Goal: Information Seeking & Learning: Check status

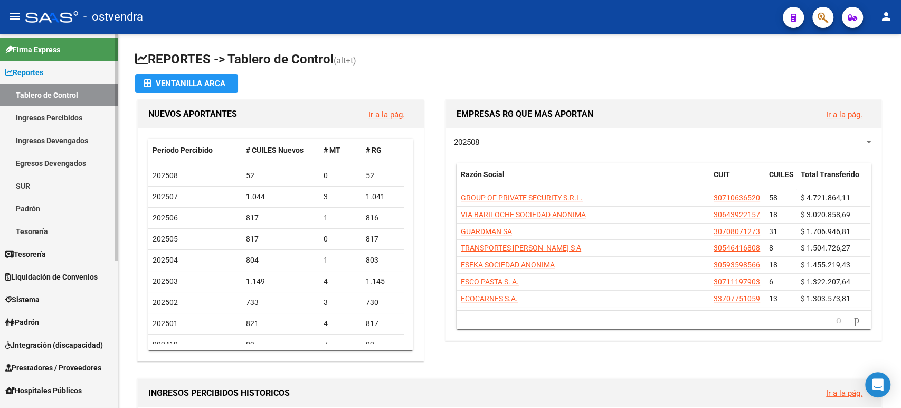
click at [43, 277] on span "Liquidación de Convenios" at bounding box center [51, 277] width 92 height 12
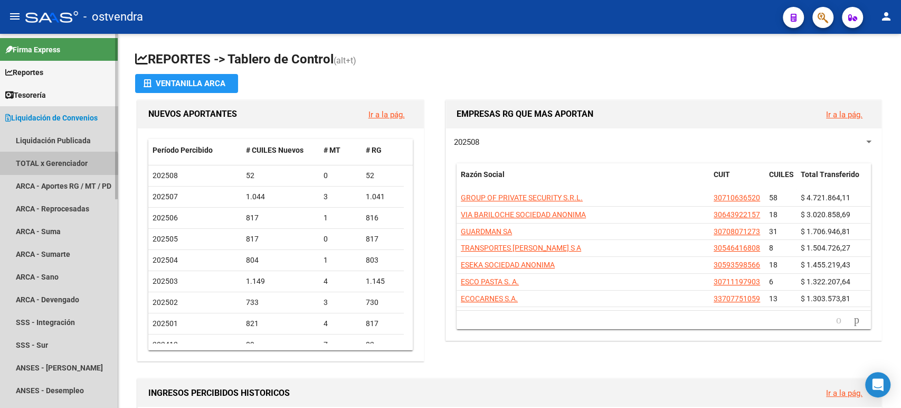
drag, startPoint x: 39, startPoint y: 170, endPoint x: 44, endPoint y: 174, distance: 6.9
click at [39, 170] on link "TOTAL x Gerenciador" at bounding box center [59, 163] width 118 height 23
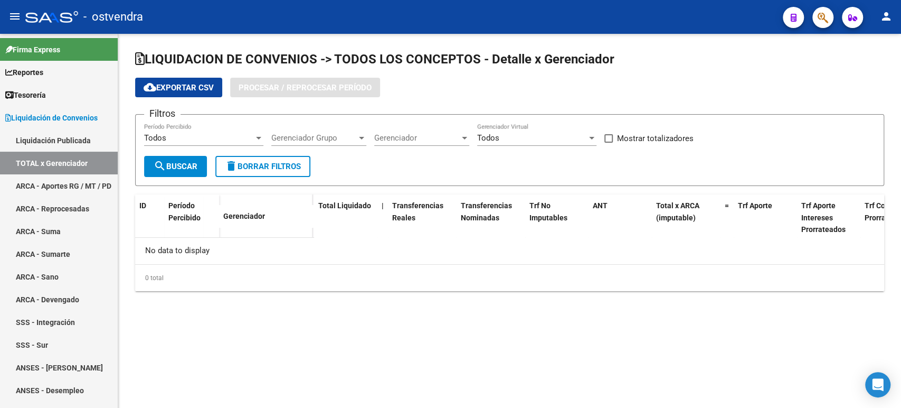
checkbox input "true"
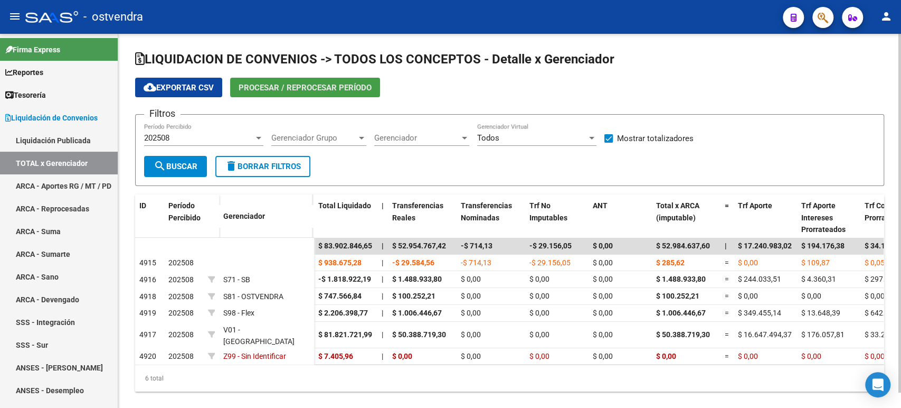
click at [273, 86] on span "Procesar / Reprocesar período" at bounding box center [305, 88] width 133 height 10
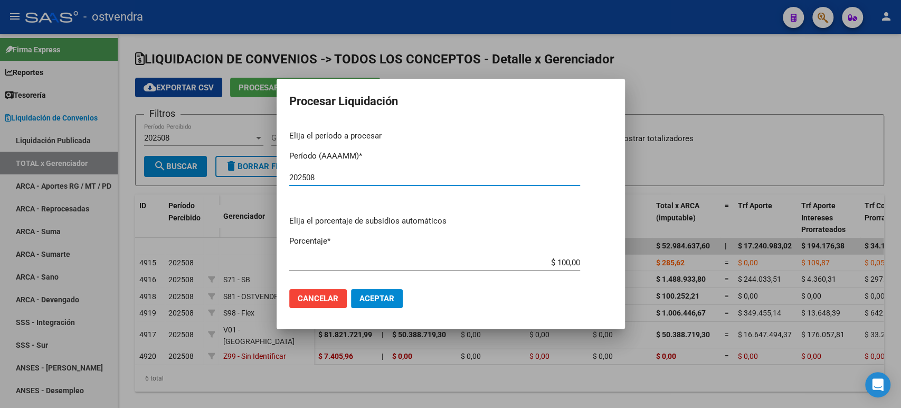
type input "202508"
click at [401, 295] on button "Aceptar" at bounding box center [377, 298] width 52 height 19
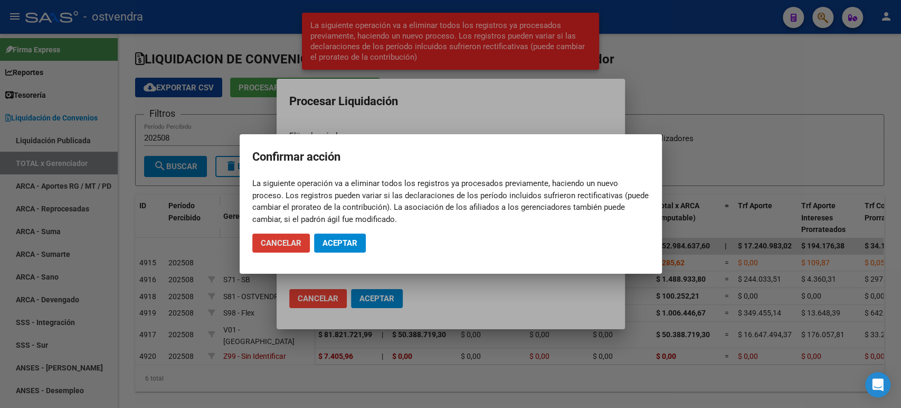
click at [349, 248] on button "Aceptar" at bounding box center [340, 242] width 52 height 19
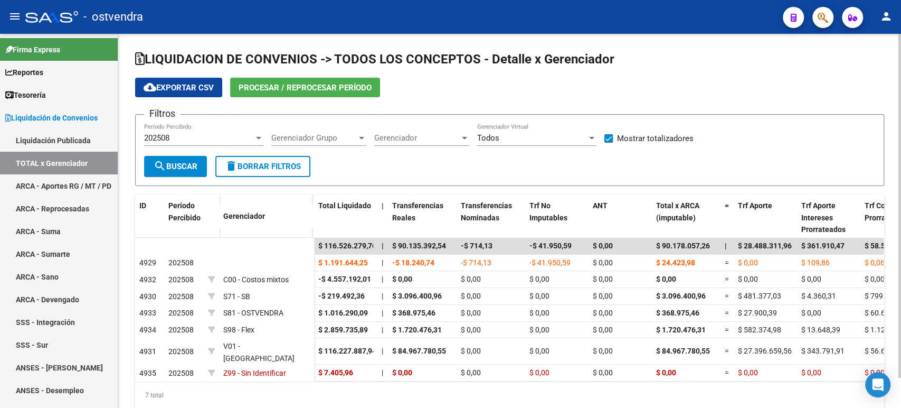
click at [169, 88] on span "cloud_download Exportar CSV" at bounding box center [179, 88] width 70 height 10
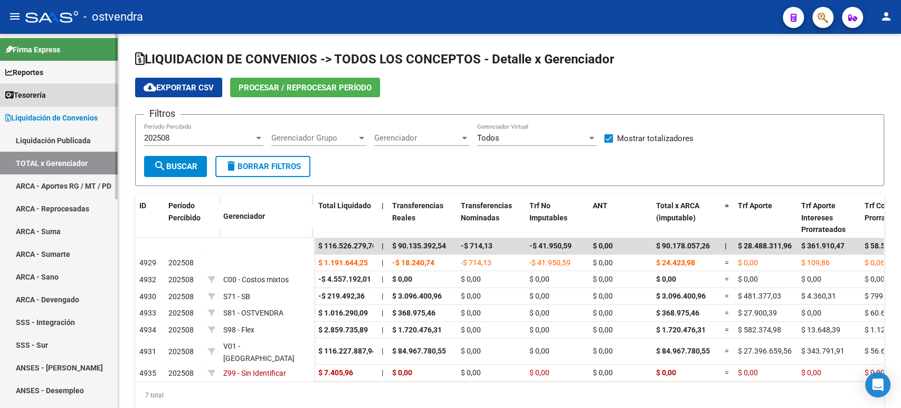
click at [39, 97] on span "Tesorería" at bounding box center [25, 95] width 41 height 12
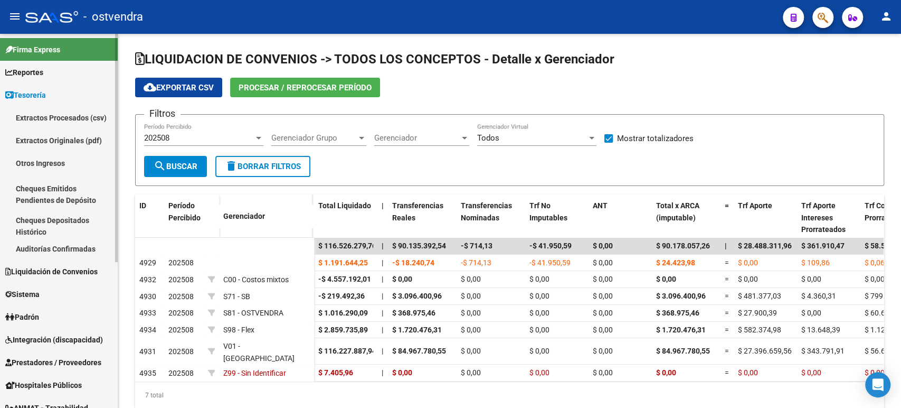
click at [45, 164] on link "Otros Ingresos" at bounding box center [59, 163] width 118 height 23
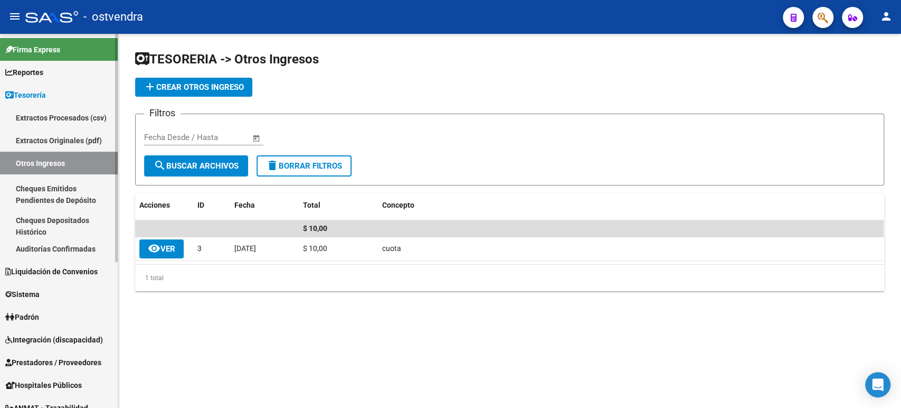
click at [55, 243] on link "Auditorías Confirmadas" at bounding box center [59, 248] width 118 height 23
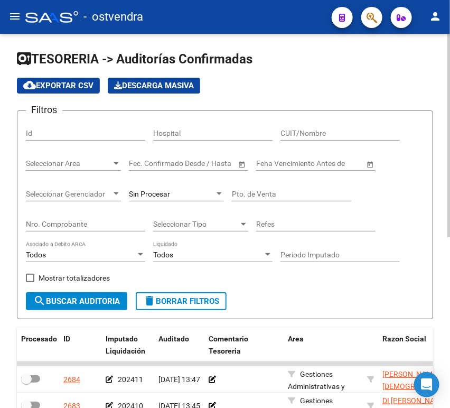
drag, startPoint x: 176, startPoint y: 172, endPoint x: 182, endPoint y: 174, distance: 6.2
click at [176, 172] on div "Start date – End date Fec. Confirmado Desde / Hasta" at bounding box center [188, 164] width 119 height 30
click at [210, 203] on div "Sin Procesar" at bounding box center [176, 195] width 95 height 30
click at [112, 225] on input "Nro. Comprobante" at bounding box center [85, 224] width 119 height 9
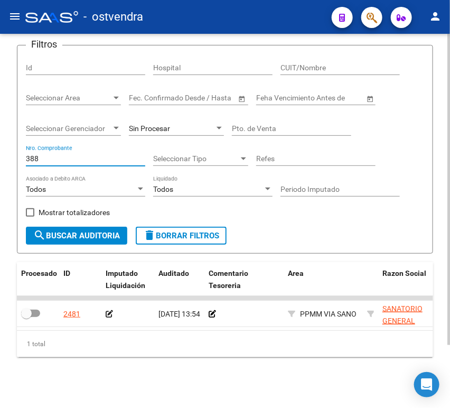
drag, startPoint x: 84, startPoint y: 148, endPoint x: 3, endPoint y: 145, distance: 81.9
click at [3, 145] on div "TESORERIA -> Auditorías Confirmadas cloud_download Exportar CSV Descarga Masiva…" at bounding box center [225, 187] width 450 height 439
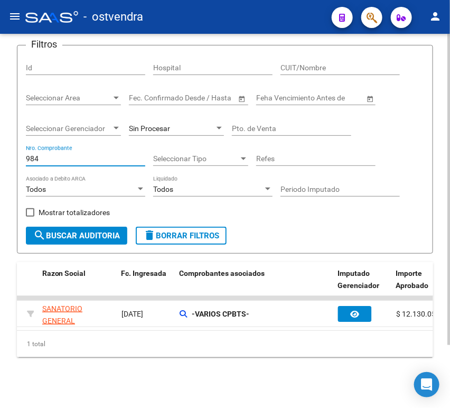
scroll to position [0, 351]
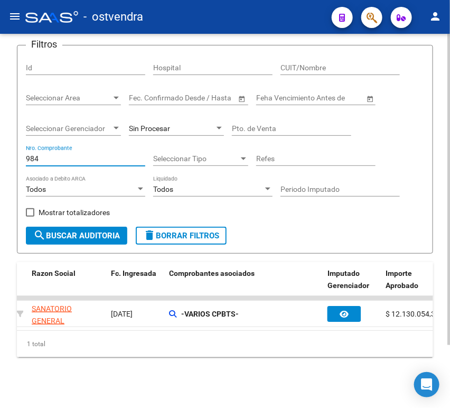
type input "984"
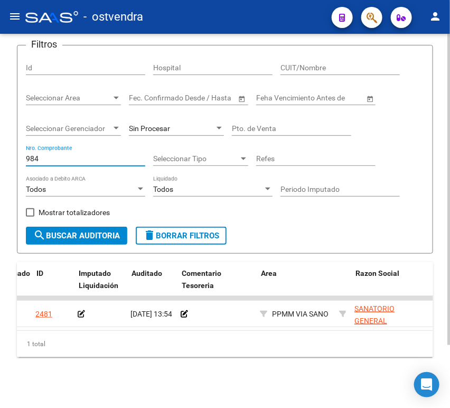
scroll to position [0, 0]
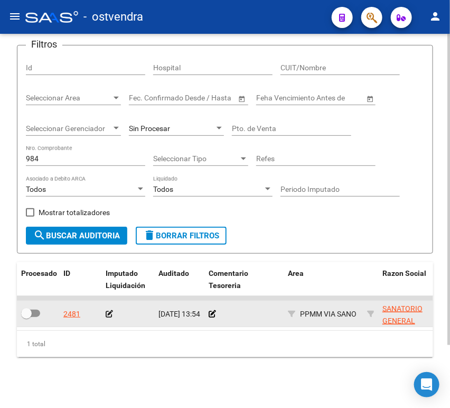
click at [110, 310] on icon at bounding box center [109, 313] width 7 height 7
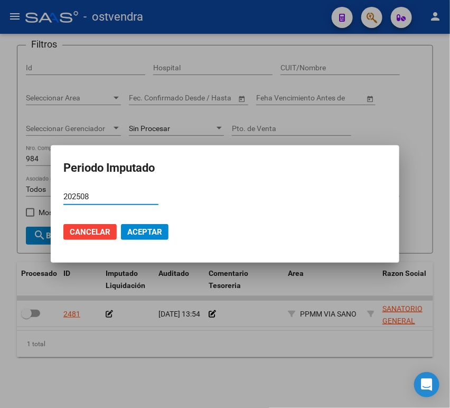
type input "202508"
click at [143, 232] on span "Aceptar" at bounding box center [144, 232] width 35 height 10
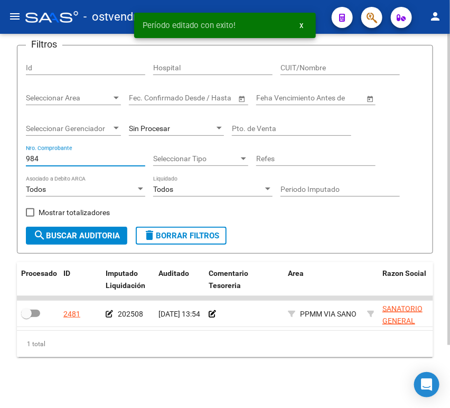
drag, startPoint x: 62, startPoint y: 144, endPoint x: 33, endPoint y: 144, distance: 29.6
click at [33, 154] on input "984" at bounding box center [85, 158] width 119 height 9
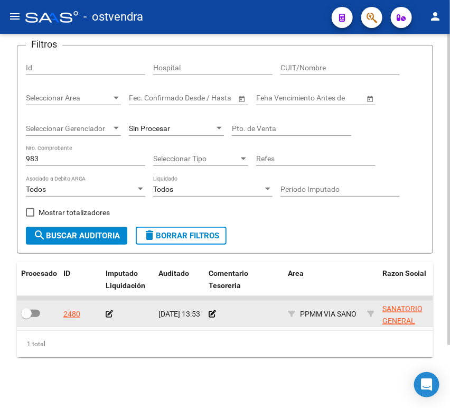
click at [109, 310] on icon at bounding box center [109, 313] width 7 height 7
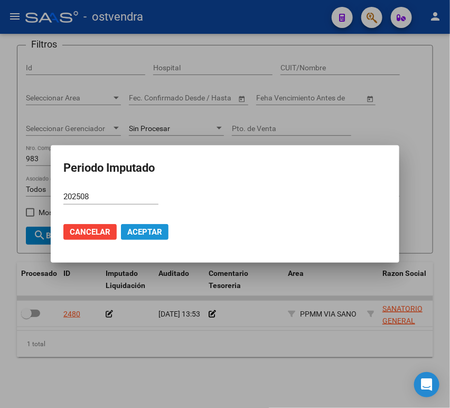
click at [148, 231] on span "Aceptar" at bounding box center [144, 232] width 35 height 10
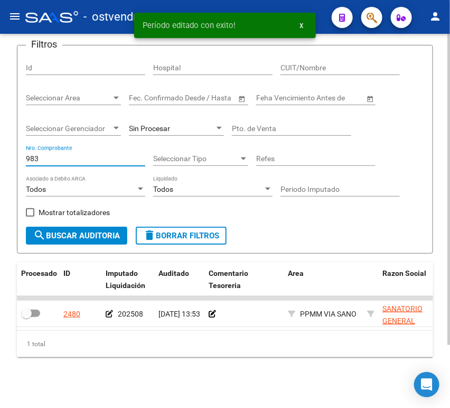
drag, startPoint x: 59, startPoint y: 147, endPoint x: 2, endPoint y: 146, distance: 57.5
click at [2, 146] on div "TESORERIA -> Auditorías Confirmadas cloud_download Exportar CSV Descarga Masiva…" at bounding box center [225, 187] width 450 height 439
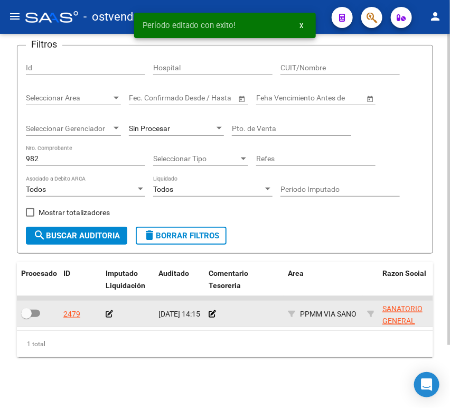
click at [111, 310] on icon at bounding box center [109, 313] width 7 height 7
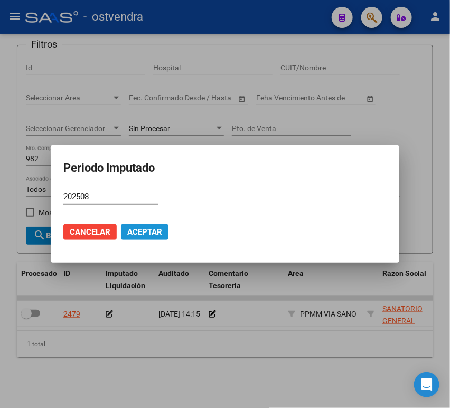
click at [144, 232] on span "Aceptar" at bounding box center [144, 232] width 35 height 10
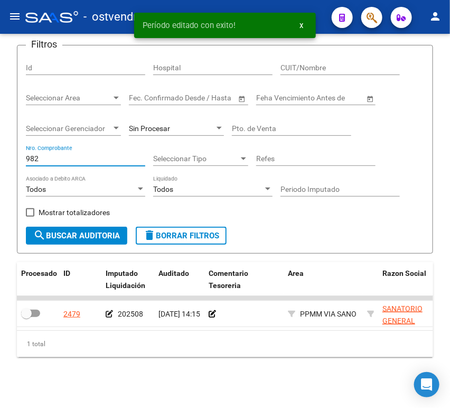
drag, startPoint x: 55, startPoint y: 152, endPoint x: -17, endPoint y: 148, distance: 73.0
click at [0, 148] on html "menu - ostvendra person Firma Express Reportes Tablero de Control Ingresos Perc…" at bounding box center [225, 204] width 450 height 408
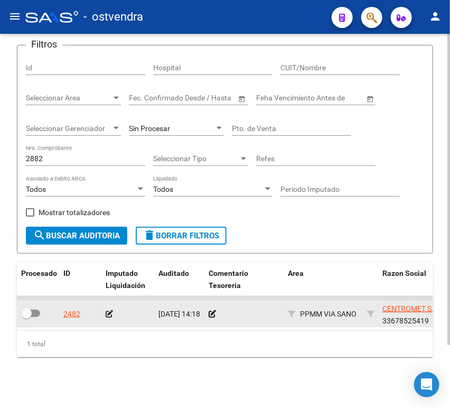
click at [108, 310] on icon at bounding box center [109, 313] width 7 height 7
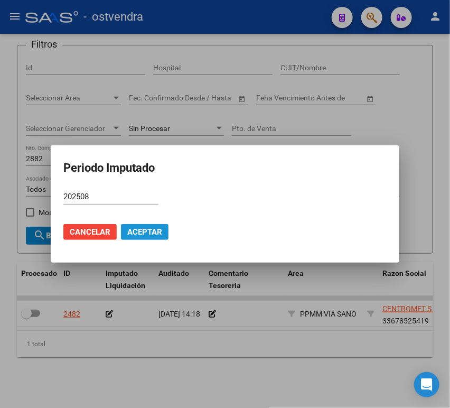
click at [157, 229] on span "Aceptar" at bounding box center [144, 232] width 35 height 10
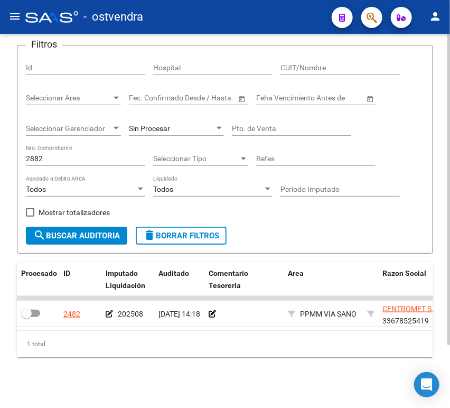
click at [64, 154] on input "2882" at bounding box center [85, 158] width 119 height 9
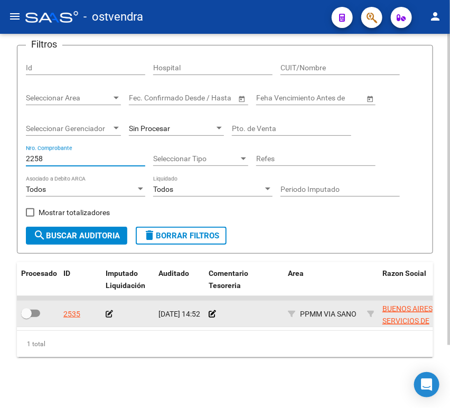
click at [108, 310] on icon at bounding box center [109, 313] width 7 height 7
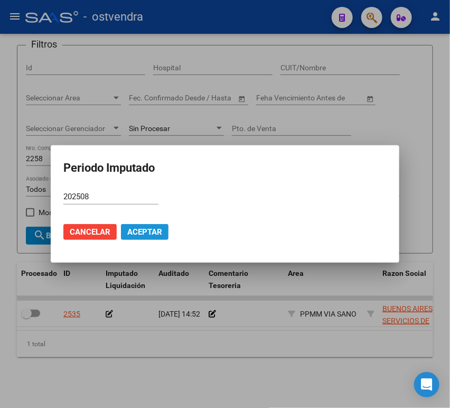
click at [152, 230] on span "Aceptar" at bounding box center [144, 232] width 35 height 10
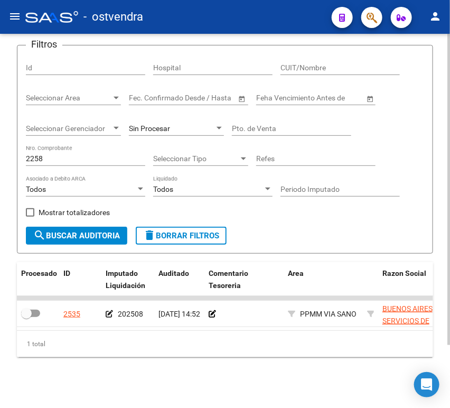
drag, startPoint x: 82, startPoint y: 152, endPoint x: 70, endPoint y: 150, distance: 12.8
click at [78, 154] on input "2258" at bounding box center [85, 158] width 119 height 9
drag, startPoint x: 67, startPoint y: 148, endPoint x: 0, endPoint y: 151, distance: 67.1
click at [1, 151] on div "TESORERIA -> Auditorías Confirmadas cloud_download Exportar CSV Descarga Masiva…" at bounding box center [225, 187] width 450 height 439
drag, startPoint x: 68, startPoint y: 145, endPoint x: 15, endPoint y: 142, distance: 52.9
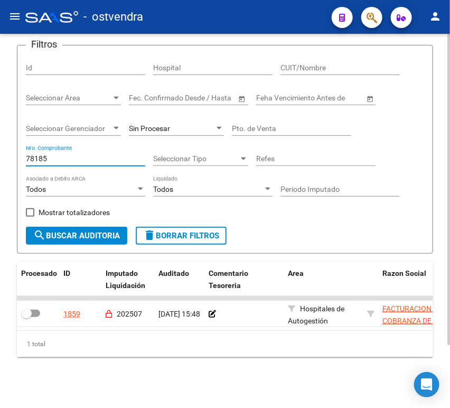
click at [17, 143] on form "Filtros Id Hospital CUIT/Nombre Seleccionar Area Seleccionar Area Start date – …" at bounding box center [225, 149] width 416 height 209
drag, startPoint x: 58, startPoint y: 147, endPoint x: 9, endPoint y: 150, distance: 48.7
click at [9, 150] on div "TESORERIA -> Auditorías Confirmadas cloud_download Exportar CSV Descarga Masiva…" at bounding box center [225, 187] width 450 height 439
drag, startPoint x: 60, startPoint y: 148, endPoint x: 8, endPoint y: 145, distance: 51.3
click at [8, 145] on div "TESORERIA -> Auditorías Confirmadas cloud_download Exportar CSV Descarga Masiva…" at bounding box center [225, 187] width 450 height 439
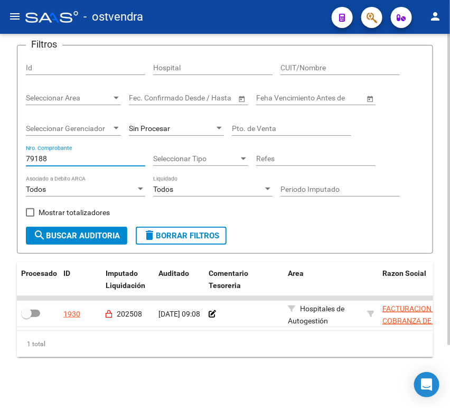
drag, startPoint x: 64, startPoint y: 148, endPoint x: 9, endPoint y: 145, distance: 55.0
click at [9, 145] on div "TESORERIA -> Auditorías Confirmadas cloud_download Exportar CSV Descarga Masiva…" at bounding box center [225, 187] width 450 height 439
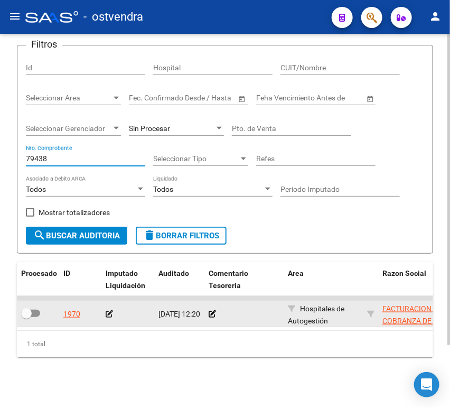
type input "79438"
click at [106, 310] on icon at bounding box center [109, 313] width 7 height 7
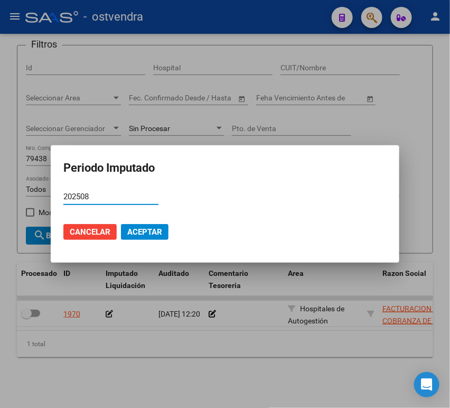
type input "202508"
click at [139, 232] on span "Aceptar" at bounding box center [144, 232] width 35 height 10
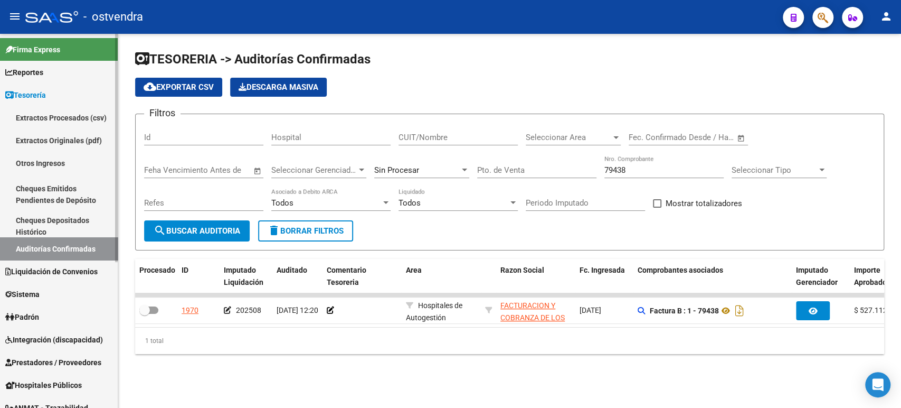
click at [51, 266] on span "Liquidación de Convenios" at bounding box center [51, 272] width 92 height 12
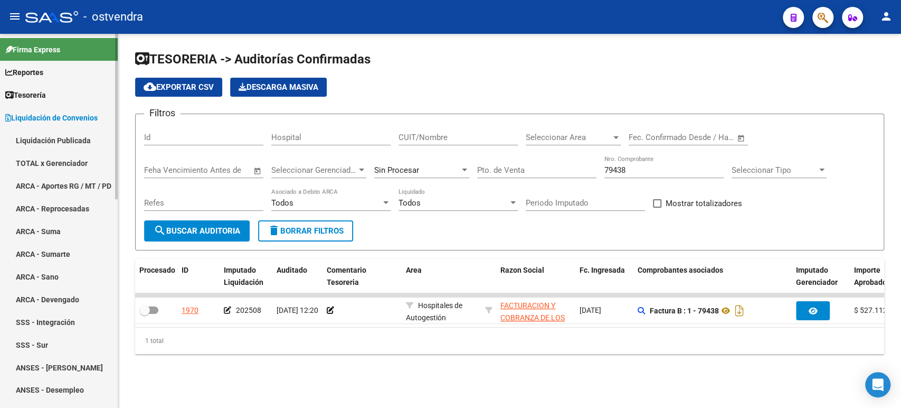
click at [27, 160] on link "TOTAL x Gerenciador" at bounding box center [59, 163] width 118 height 23
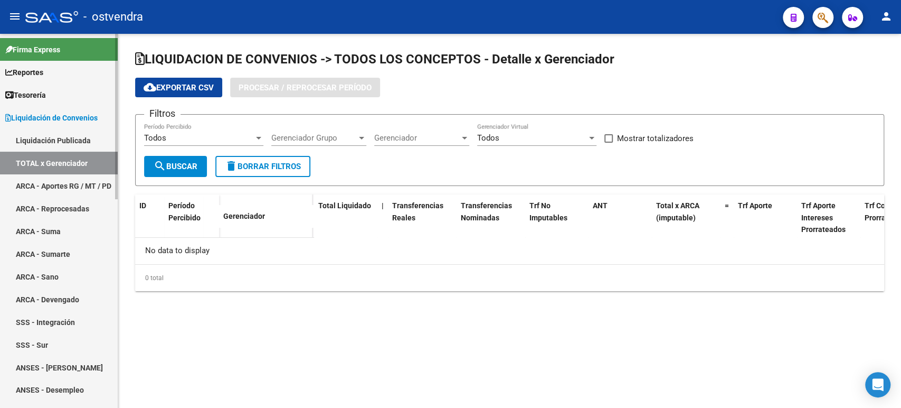
checkbox input "true"
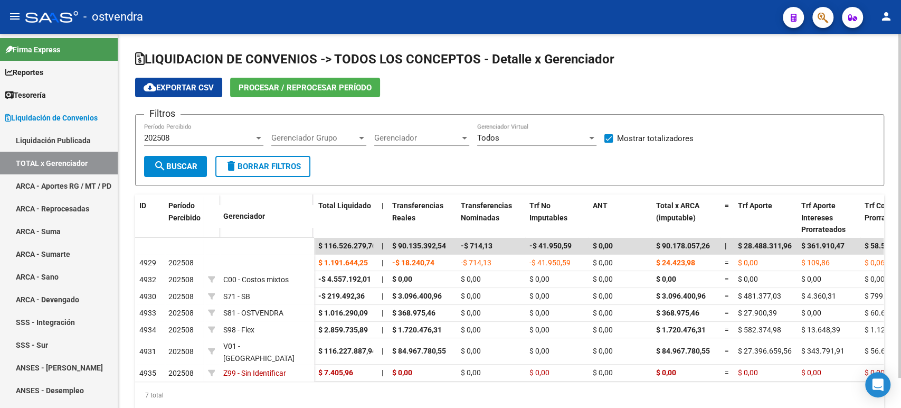
click at [265, 96] on button "Procesar / Reprocesar período" at bounding box center [305, 88] width 150 height 20
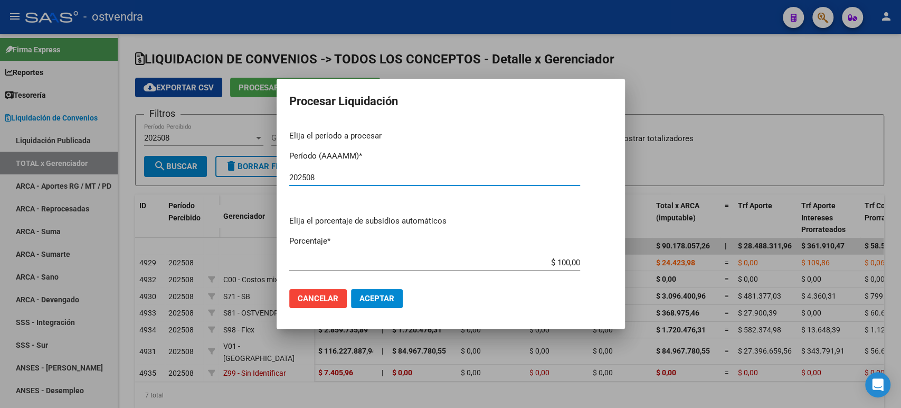
type input "202508"
click at [379, 296] on span "Aceptar" at bounding box center [377, 299] width 35 height 10
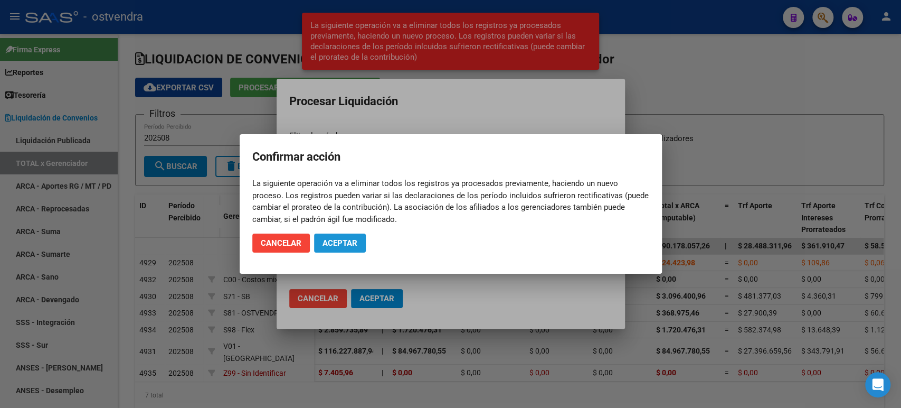
click at [352, 250] on button "Aceptar" at bounding box center [340, 242] width 52 height 19
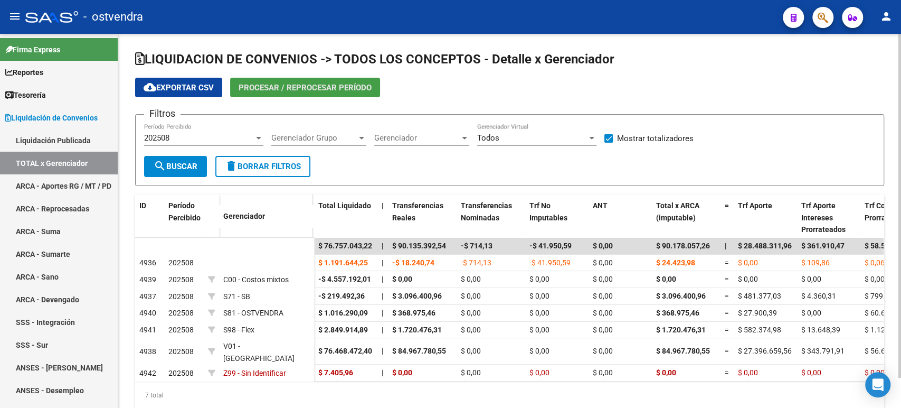
click at [254, 88] on span "Procesar / Reprocesar período" at bounding box center [305, 88] width 133 height 10
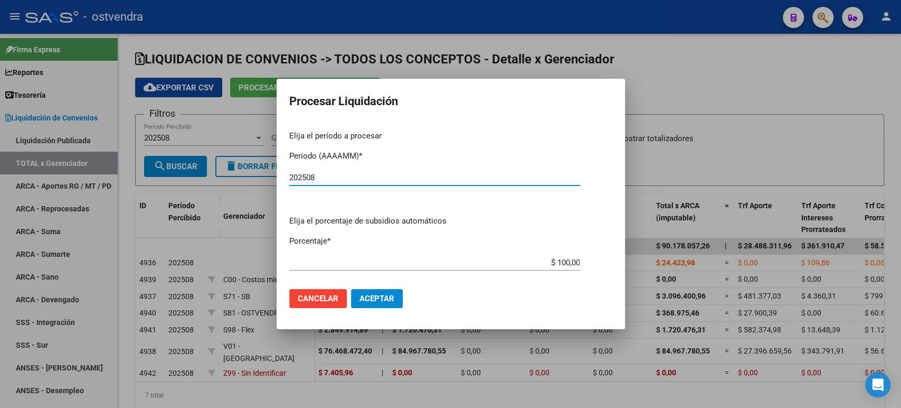
type input "202508"
click at [383, 304] on button "Aceptar" at bounding box center [377, 298] width 52 height 19
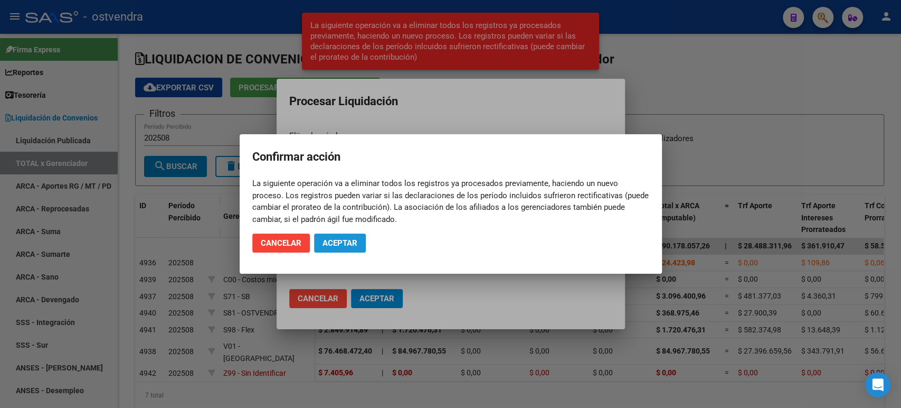
click at [350, 242] on span "Aceptar" at bounding box center [340, 243] width 35 height 10
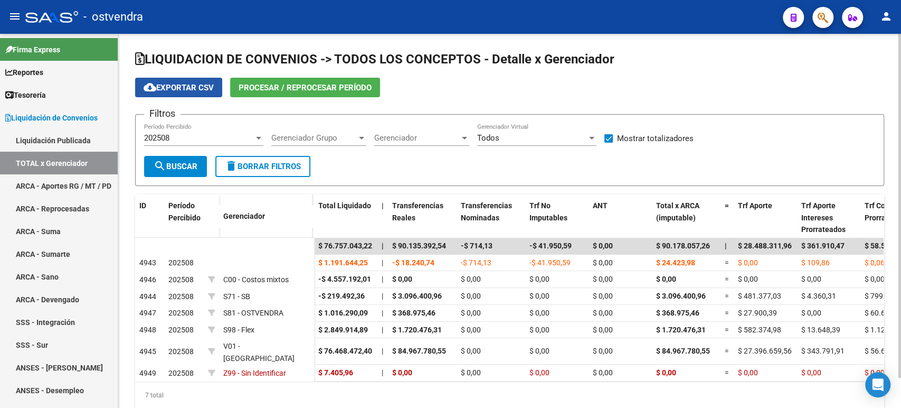
click at [172, 97] on button "cloud_download Exportar CSV" at bounding box center [178, 88] width 87 height 20
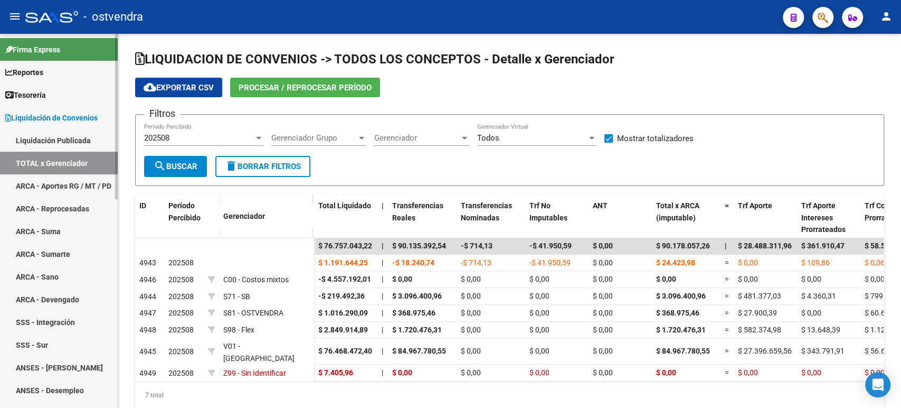
click at [45, 97] on span "Tesorería" at bounding box center [25, 95] width 41 height 12
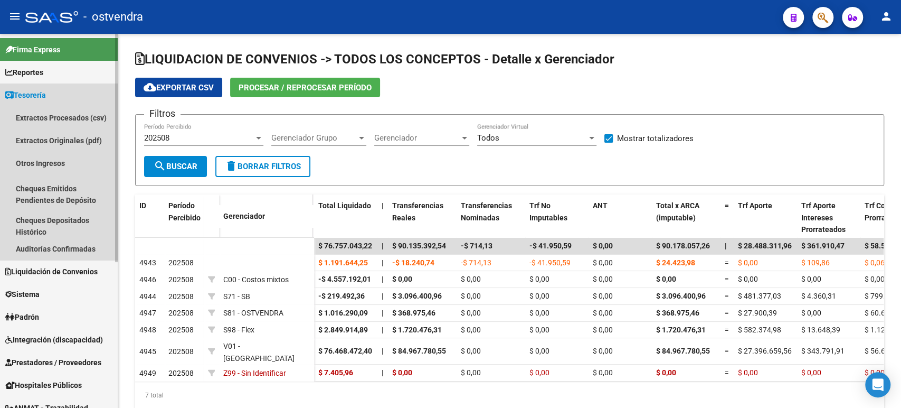
click at [54, 86] on link "Tesorería" at bounding box center [59, 94] width 118 height 23
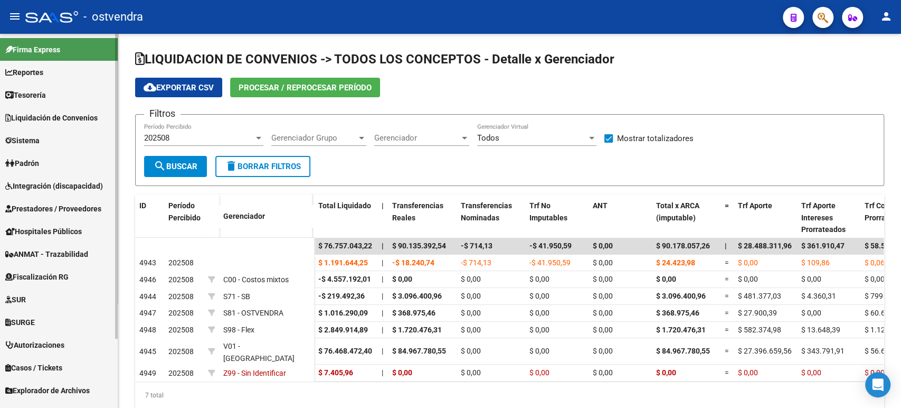
click at [50, 119] on span "Liquidación de Convenios" at bounding box center [51, 118] width 92 height 12
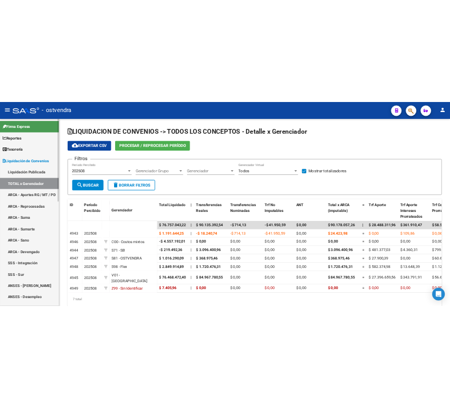
scroll to position [176, 0]
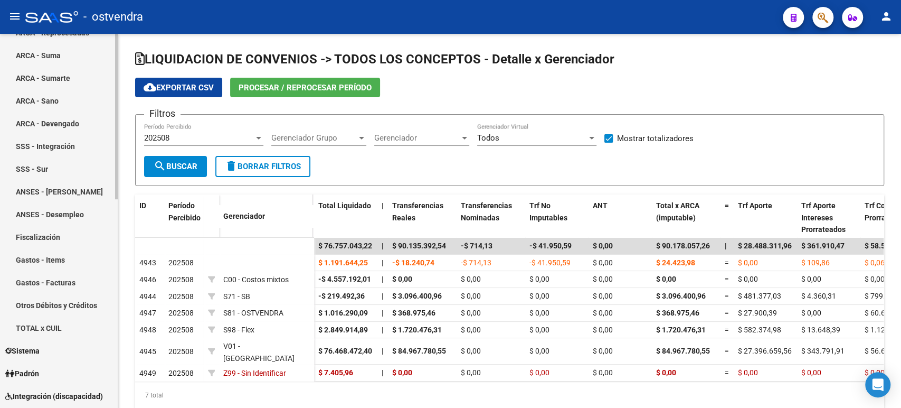
click at [69, 279] on link "Gastos - Facturas" at bounding box center [59, 282] width 118 height 23
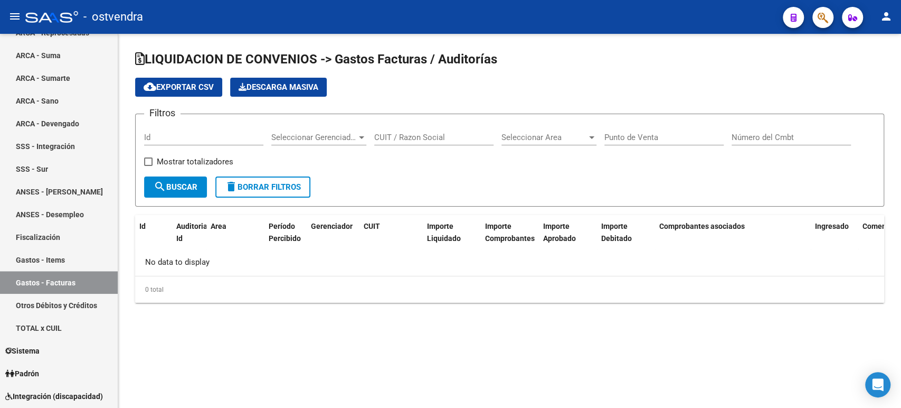
checkbox input "true"
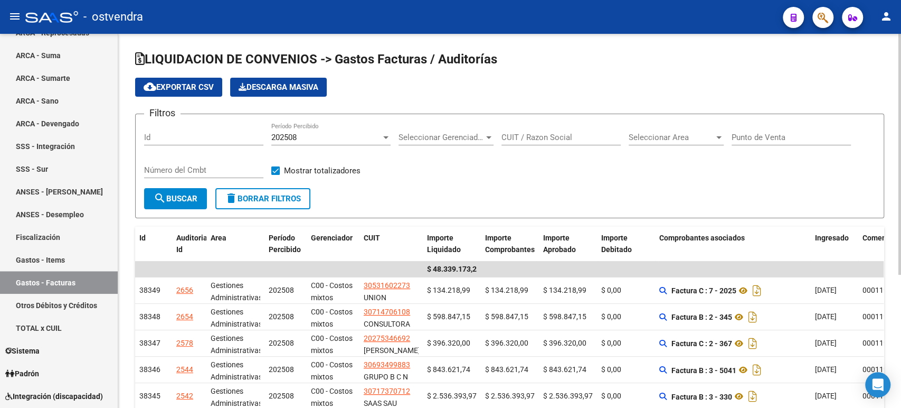
click at [196, 83] on span "cloud_download Exportar CSV" at bounding box center [179, 87] width 70 height 10
drag, startPoint x: 402, startPoint y: 94, endPoint x: 412, endPoint y: 89, distance: 11.1
click at [402, 94] on div "cloud_download Exportar CSV Descarga Masiva" at bounding box center [509, 87] width 749 height 19
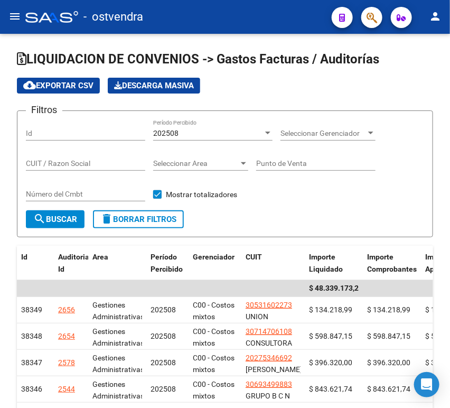
click at [14, 20] on mat-icon "menu" at bounding box center [14, 16] width 13 height 13
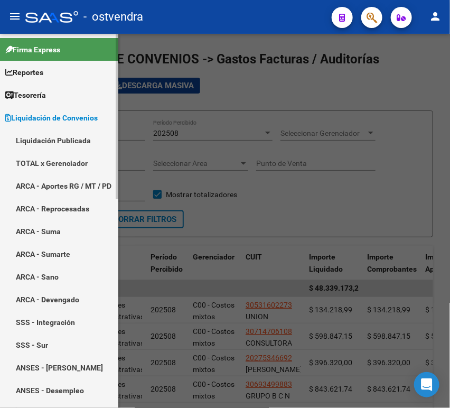
click at [51, 93] on link "Tesorería" at bounding box center [59, 94] width 118 height 23
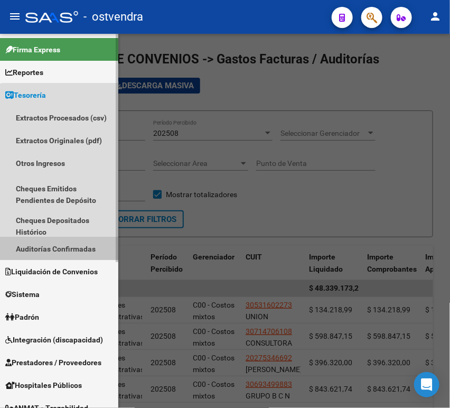
click at [67, 240] on link "Auditorías Confirmadas" at bounding box center [59, 248] width 118 height 23
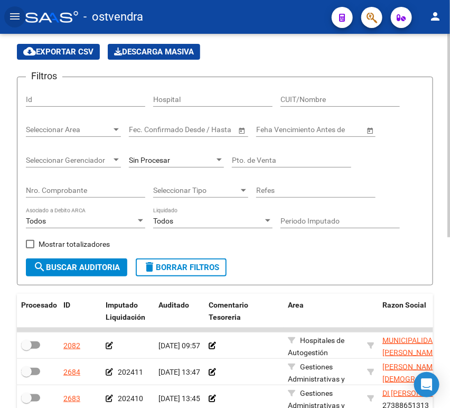
scroll to position [59, 0]
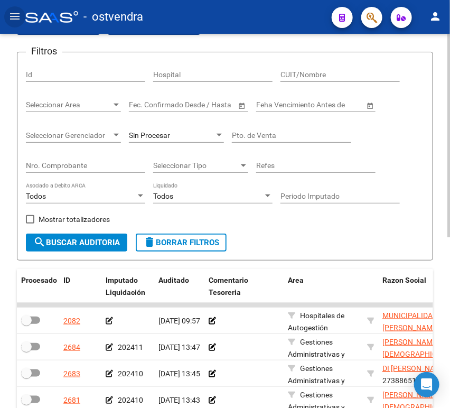
click at [300, 193] on input "Periodo Imputado" at bounding box center [339, 196] width 119 height 9
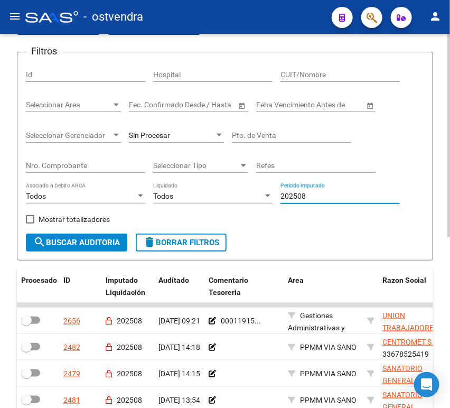
type input "202508"
click at [90, 129] on div "Seleccionar Gerenciador Seleccionar Gerenciador" at bounding box center [73, 131] width 95 height 21
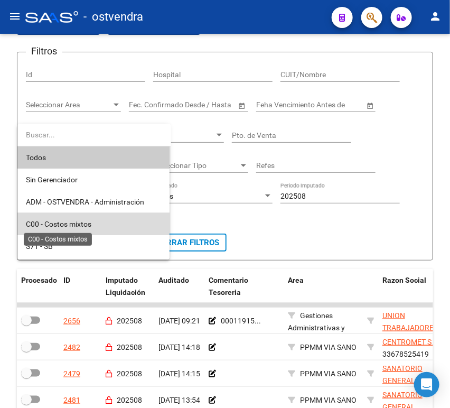
click at [64, 223] on span "C00 - Costos mixtos" at bounding box center [58, 224] width 65 height 8
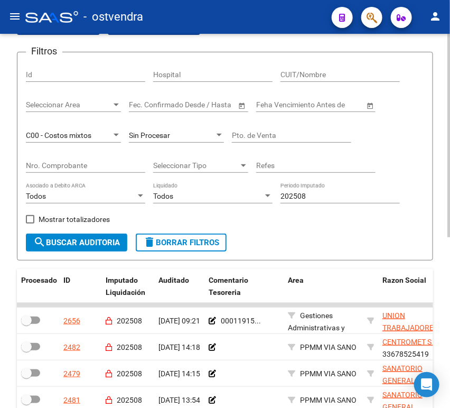
click at [70, 233] on div "Mostrar totalizadores" at bounding box center [72, 222] width 92 height 21
click at [71, 244] on span "search Buscar Auditoria" at bounding box center [76, 243] width 87 height 10
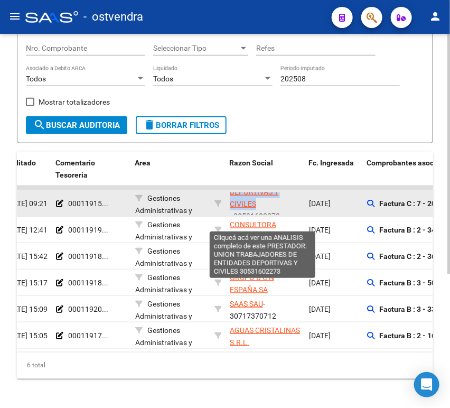
scroll to position [50, 0]
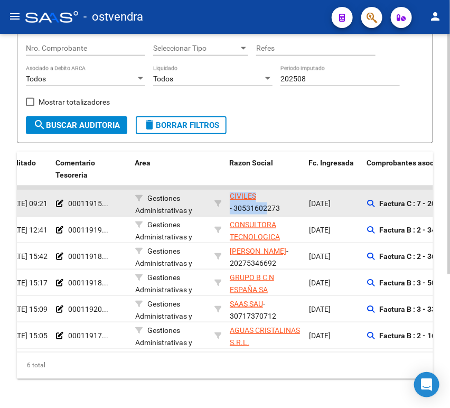
drag, startPoint x: 229, startPoint y: 193, endPoint x: 264, endPoint y: 204, distance: 37.6
click at [263, 205] on div "UNION TRABAJADORES DE ENTIDADES DEPORTIVAS Y CIVILES - 30531602273" at bounding box center [265, 203] width 71 height 22
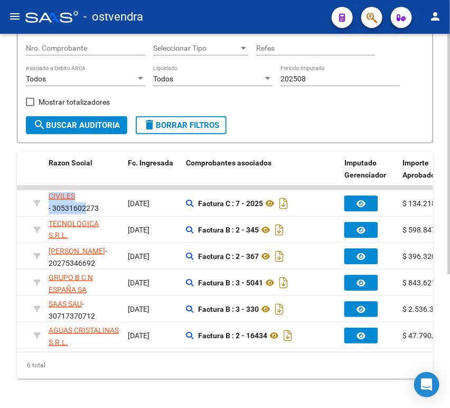
scroll to position [0, 348]
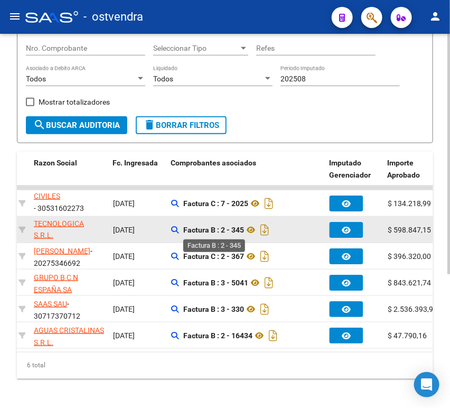
click at [222, 233] on strong "Factura B : 2 - 345" at bounding box center [213, 229] width 61 height 8
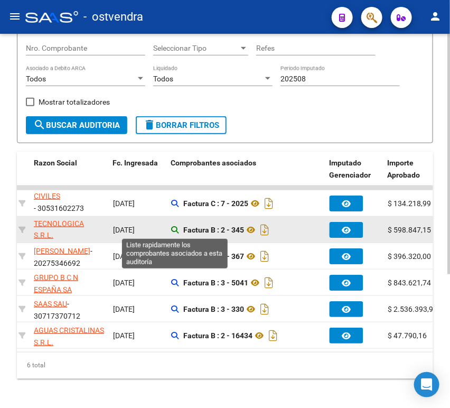
click at [173, 231] on icon at bounding box center [174, 229] width 7 height 7
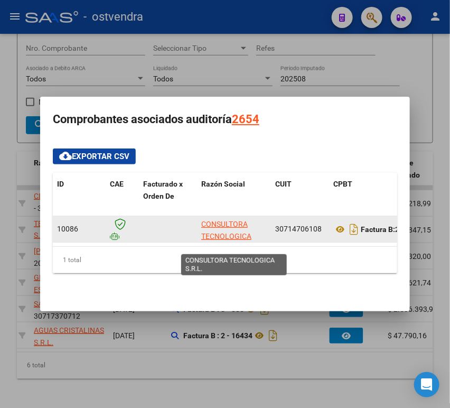
click at [229, 226] on app-link-go-to "CONSULTORA TECNOLOGICA S.R.L." at bounding box center [233, 236] width 65 height 36
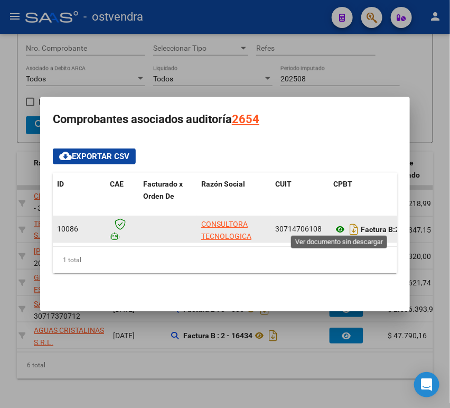
click at [339, 228] on icon at bounding box center [340, 229] width 14 height 13
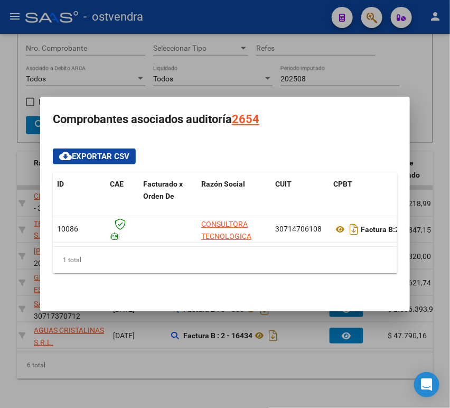
click at [421, 103] on div at bounding box center [225, 204] width 450 height 408
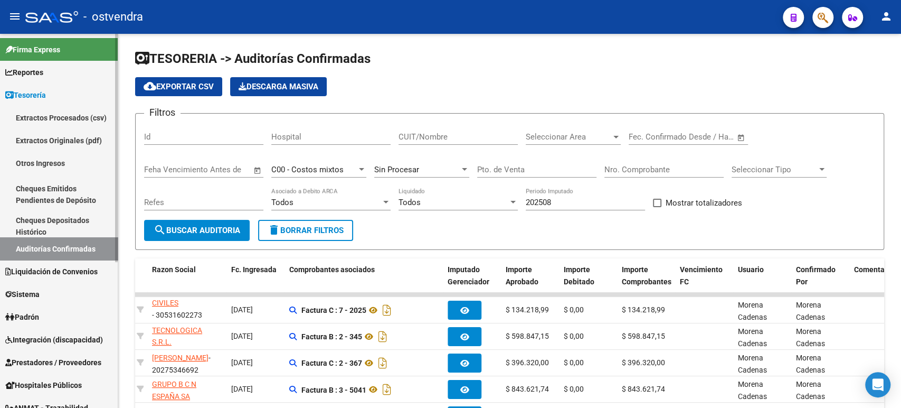
scroll to position [0, 0]
